Goal: Find specific page/section: Locate item on page

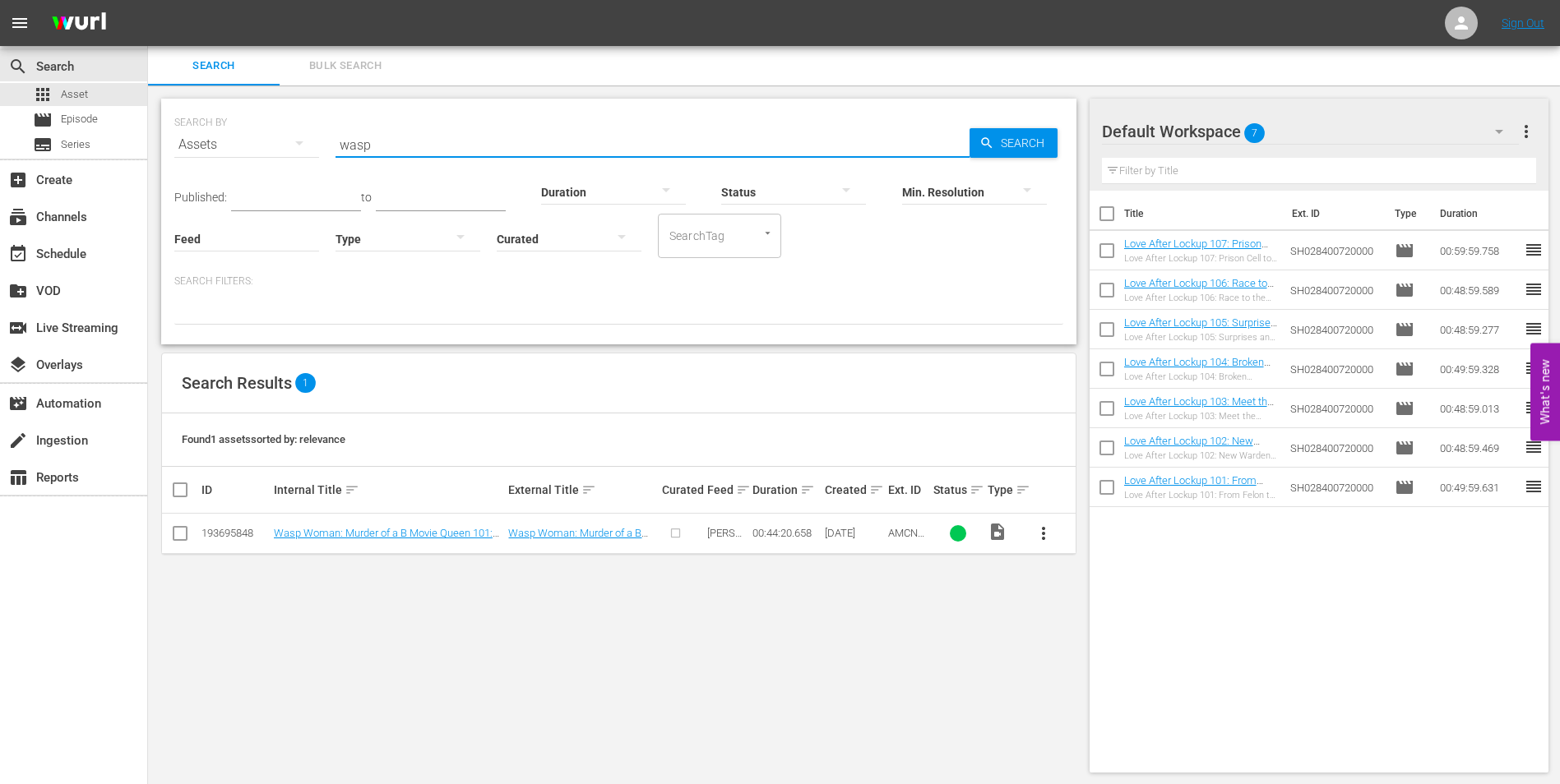
drag, startPoint x: 410, startPoint y: 144, endPoint x: 316, endPoint y: 147, distance: 94.0
click at [316, 147] on div "SEARCH BY Search By Assets Search ID, Title, Description, Keywords, or Category…" at bounding box center [619, 135] width 889 height 59
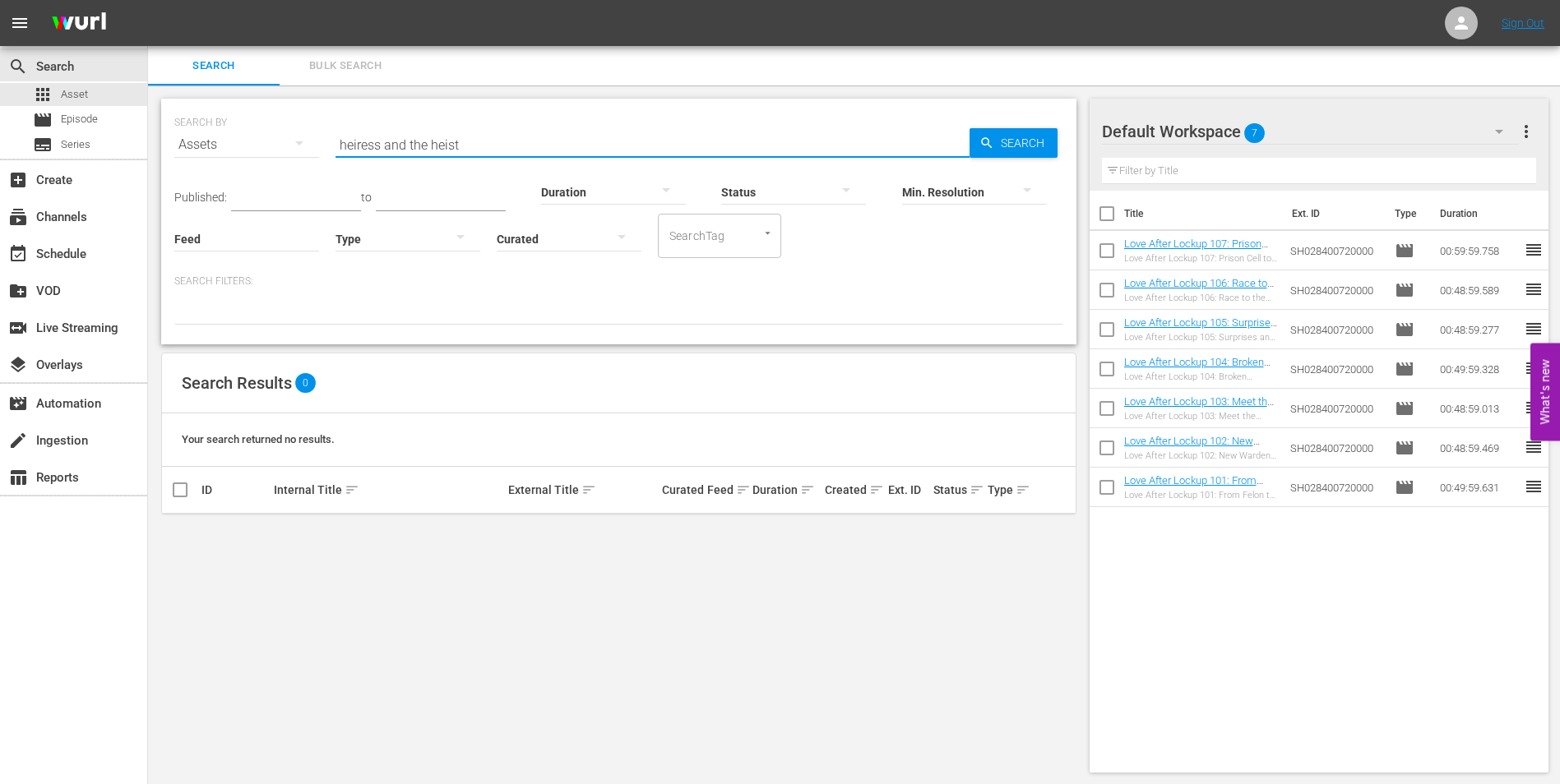
type input "heiress and the heist"
click at [303, 128] on div "SEARCH BY Search By Assets Search ID, Title, Description, Keywords, or Category…" at bounding box center [619, 135] width 889 height 59
paste input "Heiress and the Heist"
type input "Heiress and the Heist"
drag, startPoint x: 476, startPoint y: 131, endPoint x: 233, endPoint y: 131, distance: 243.0
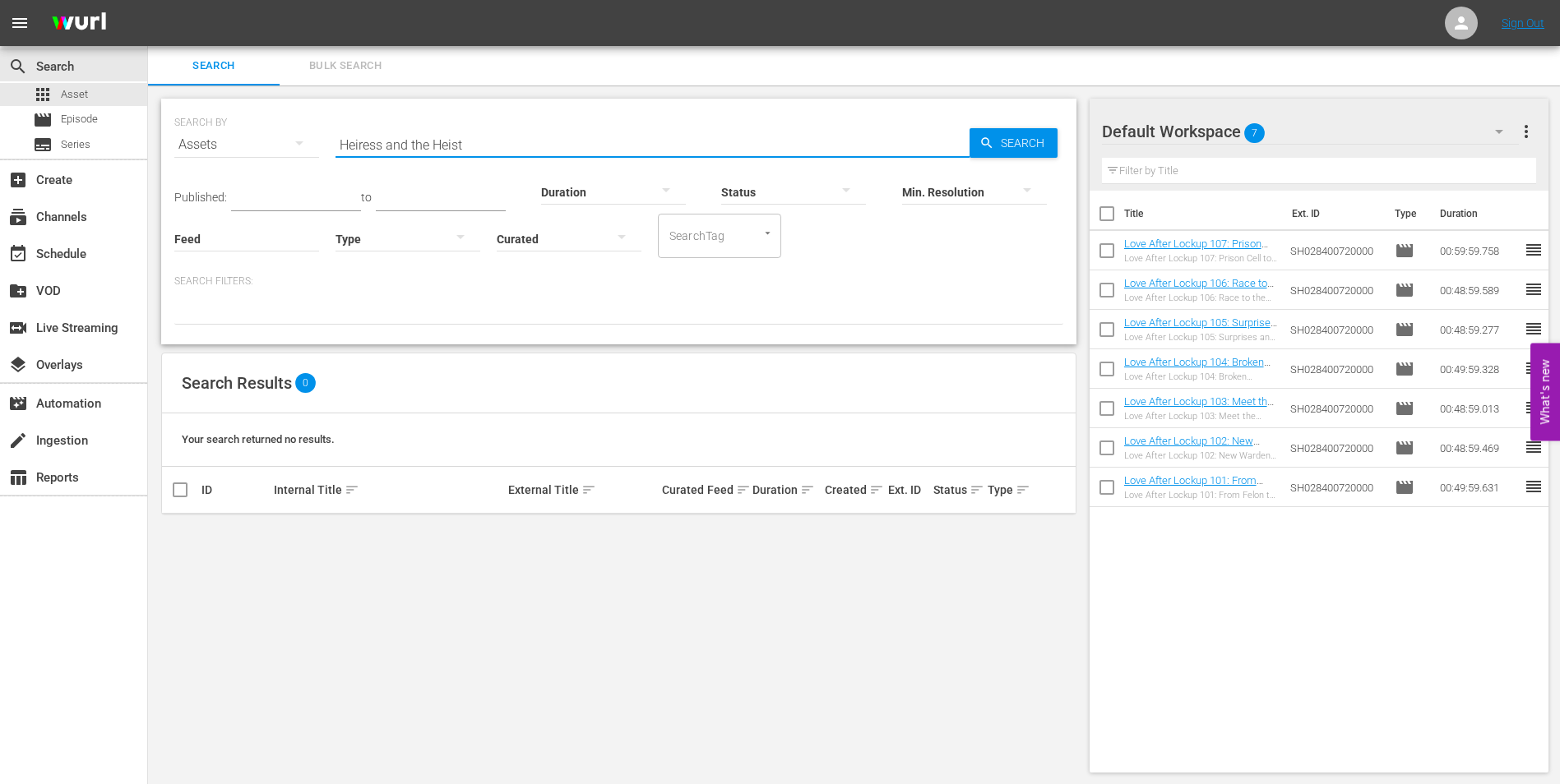
click at [233, 131] on div "SEARCH BY Search By Assets Search ID, Title, Description, Keywords, or Category…" at bounding box center [619, 135] width 889 height 59
paste input "Yorkshire Ripper"
type input "Yorkshire Ripper"
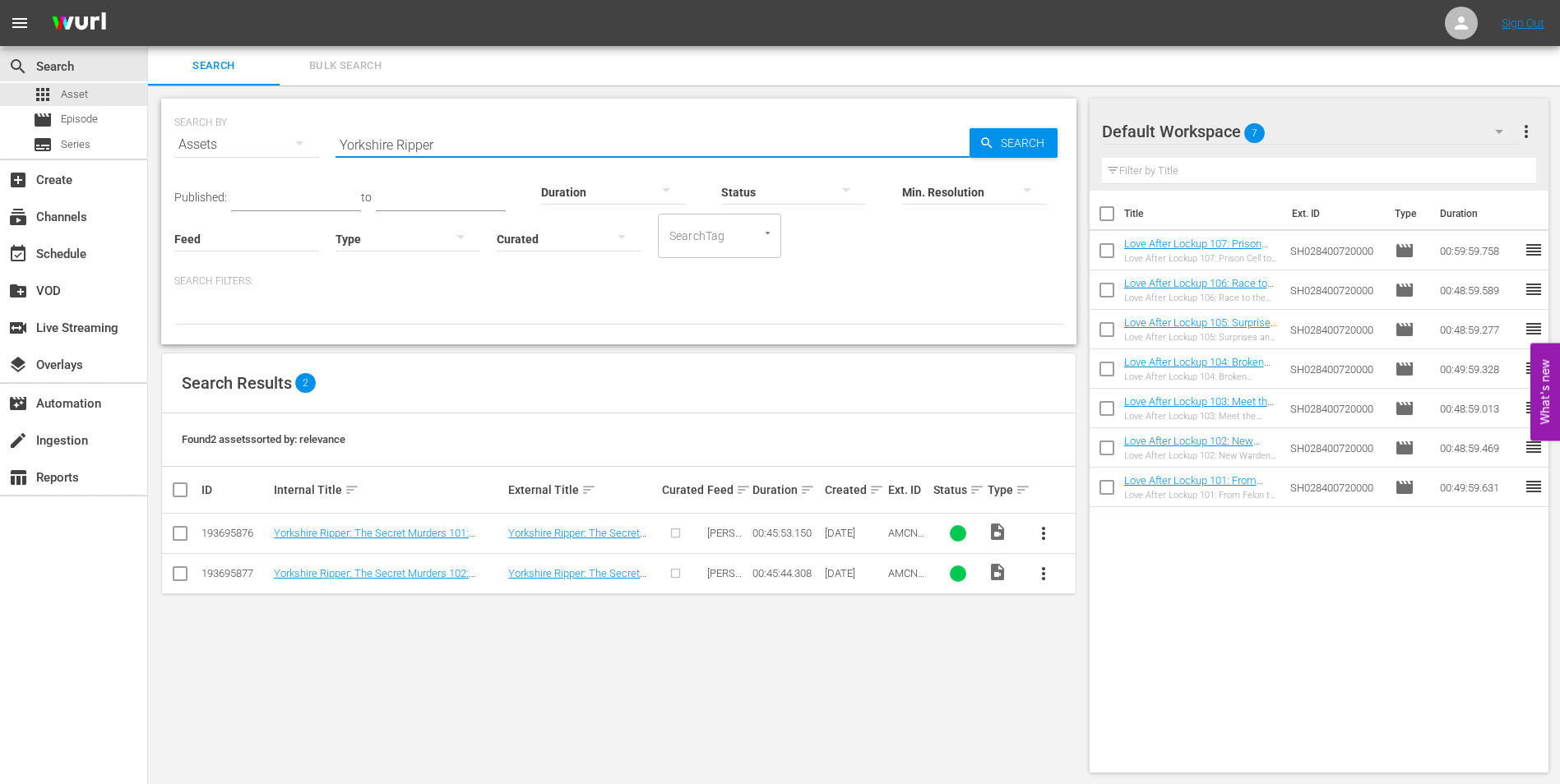
drag, startPoint x: 476, startPoint y: 150, endPoint x: 336, endPoint y: 146, distance: 140.1
click at [336, 146] on input "Yorkshire Ripper" at bounding box center [652, 145] width 634 height 40
paste input "No One Saw a Thing"
type input "No One Saw a Thing"
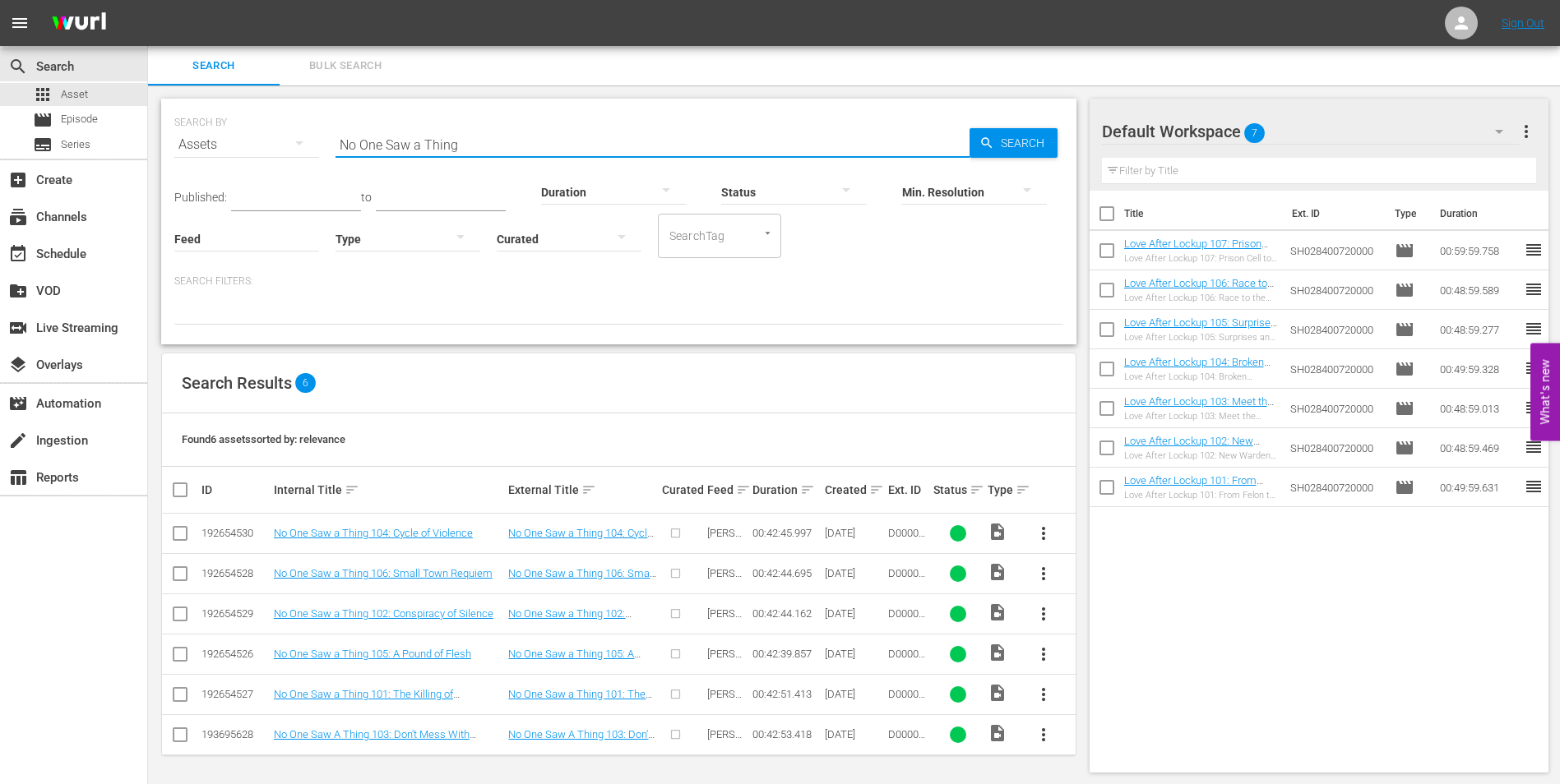
drag, startPoint x: 408, startPoint y: 131, endPoint x: 328, endPoint y: 133, distance: 80.0
click at [328, 133] on div "SEARCH BY Search By Assets Search ID, Title, Description, Keywords, or Category…" at bounding box center [619, 135] width 889 height 59
paste input "Wasp Woman"
type input "Wasp Woman"
